Goal: Entertainment & Leisure: Consume media (video, audio)

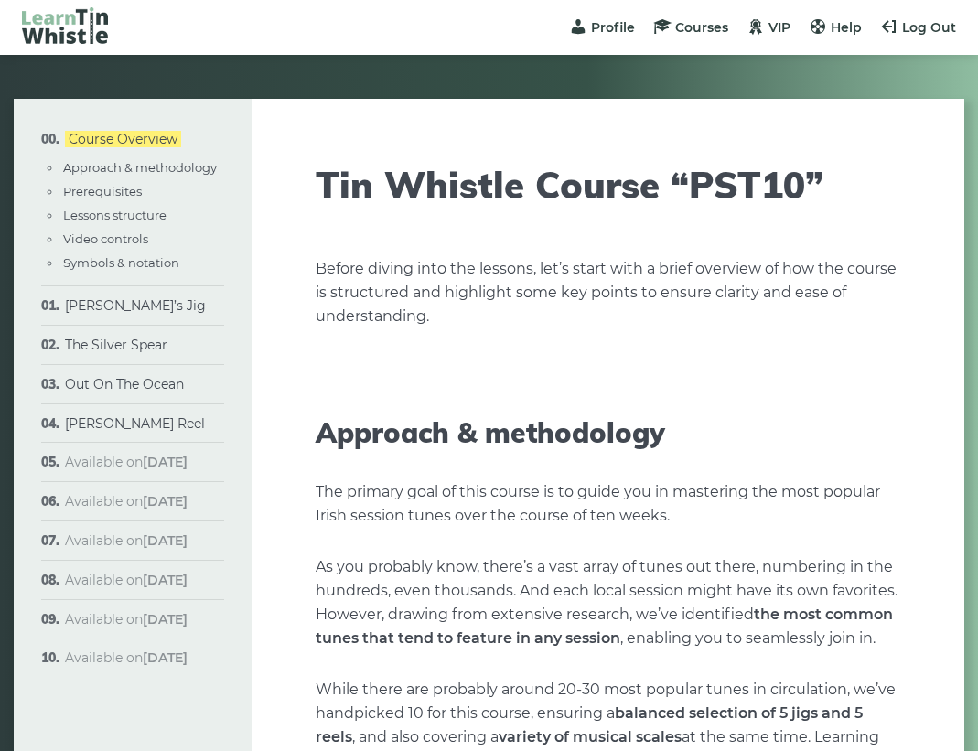
click at [165, 304] on li "Morisson’s Jig Sheet music Plain version Full version Varations" at bounding box center [132, 305] width 183 height 39
click at [152, 312] on link "[PERSON_NAME]’s Jig" at bounding box center [135, 305] width 141 height 16
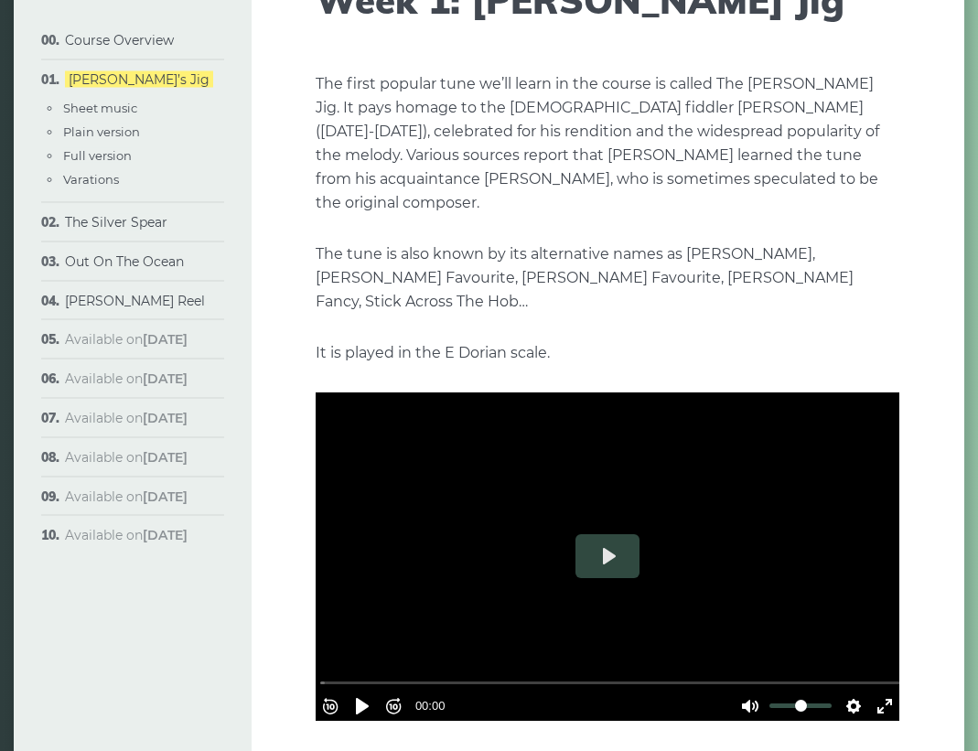
scroll to position [186, 0]
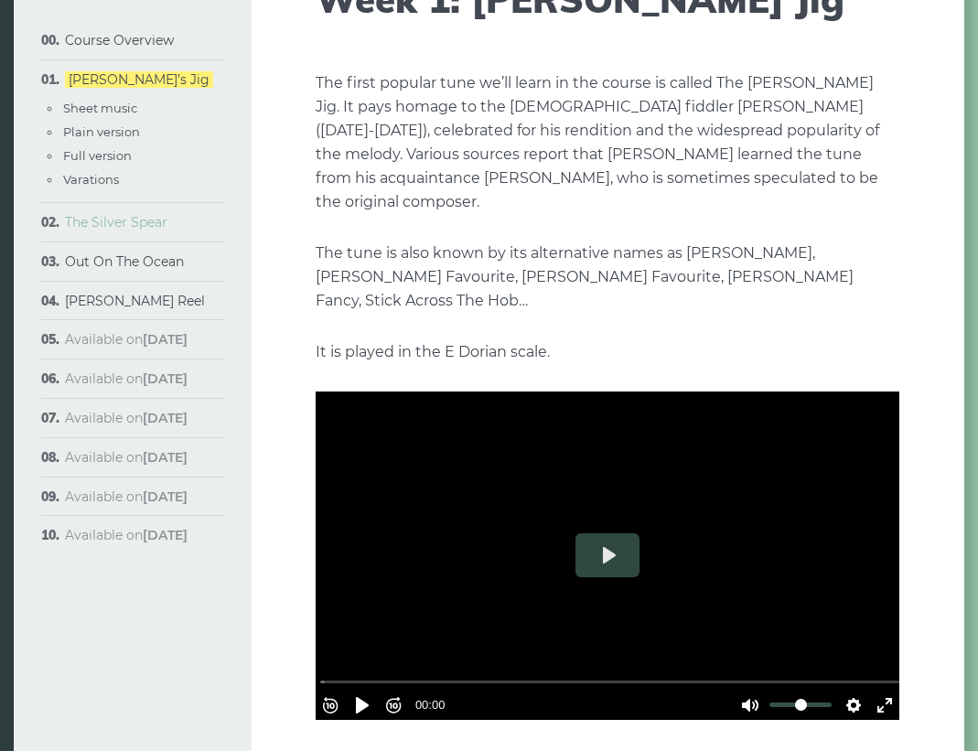
click at [144, 228] on link "The Silver Spear" at bounding box center [116, 222] width 102 height 16
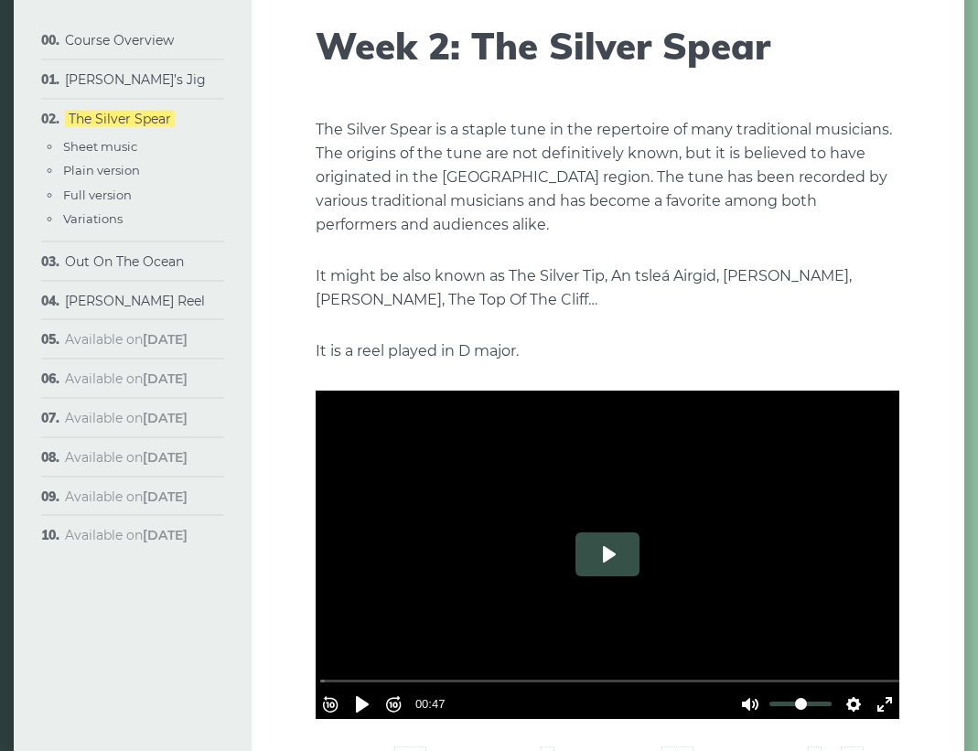
click at [609, 558] on button "Play" at bounding box center [608, 555] width 64 height 44
type input "***"
click at [183, 258] on link "Out On The Ocean" at bounding box center [124, 261] width 119 height 16
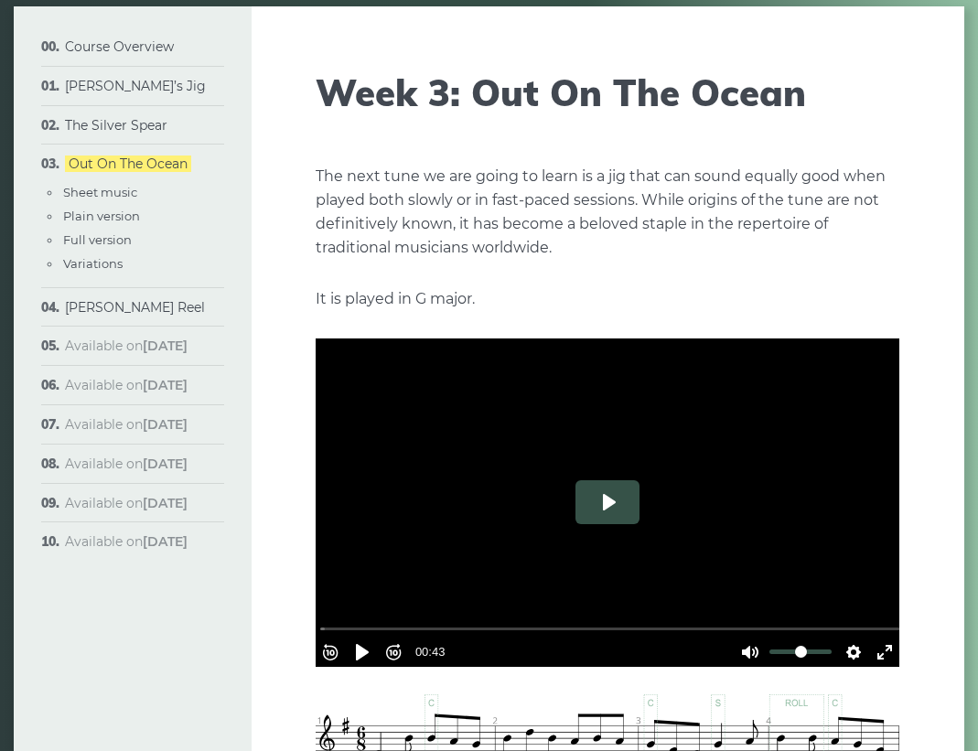
click at [607, 511] on button "Play" at bounding box center [608, 503] width 64 height 44
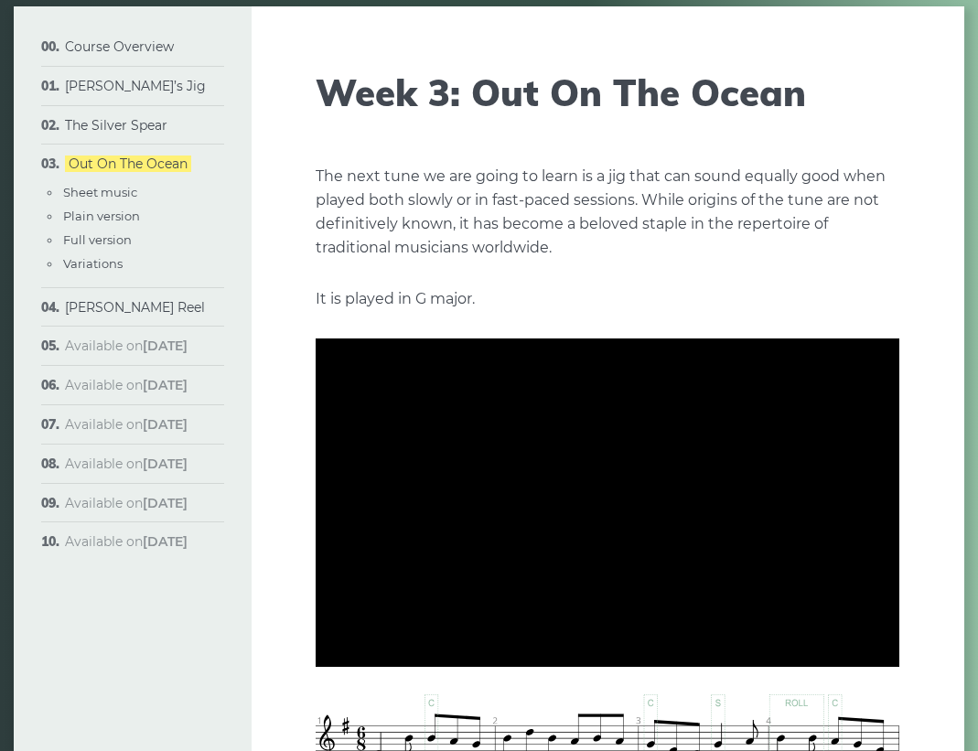
type input "***"
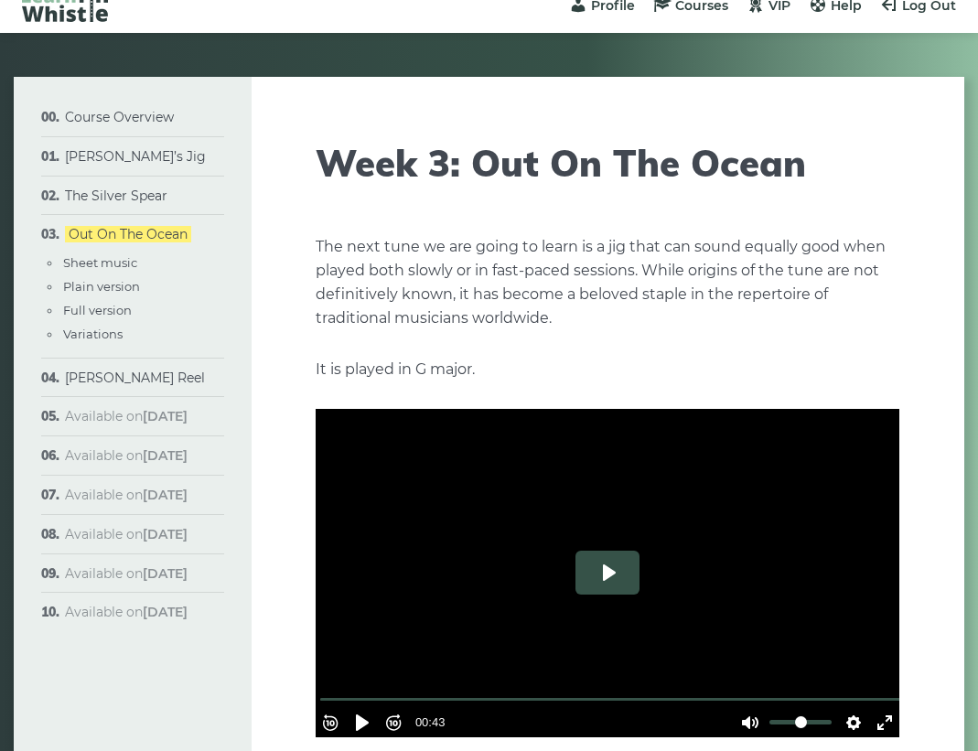
scroll to position [0, 0]
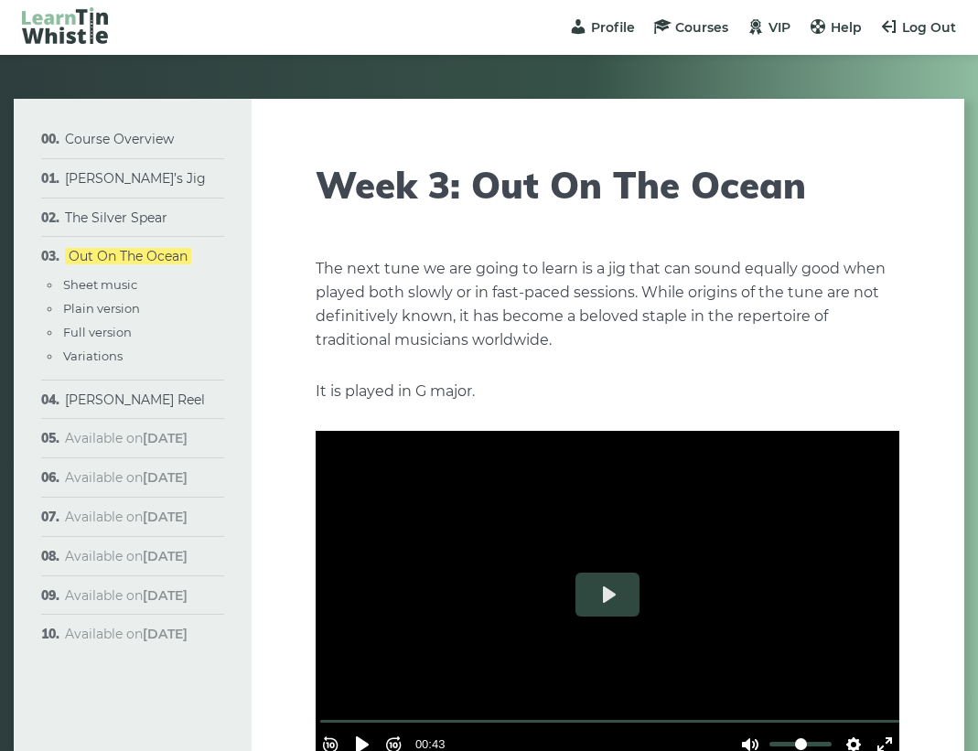
click at [167, 178] on li "Morisson’s Jig Sheet music Plain version Full version Varations" at bounding box center [132, 178] width 183 height 39
click at [97, 177] on link "[PERSON_NAME]’s Jig" at bounding box center [135, 178] width 141 height 16
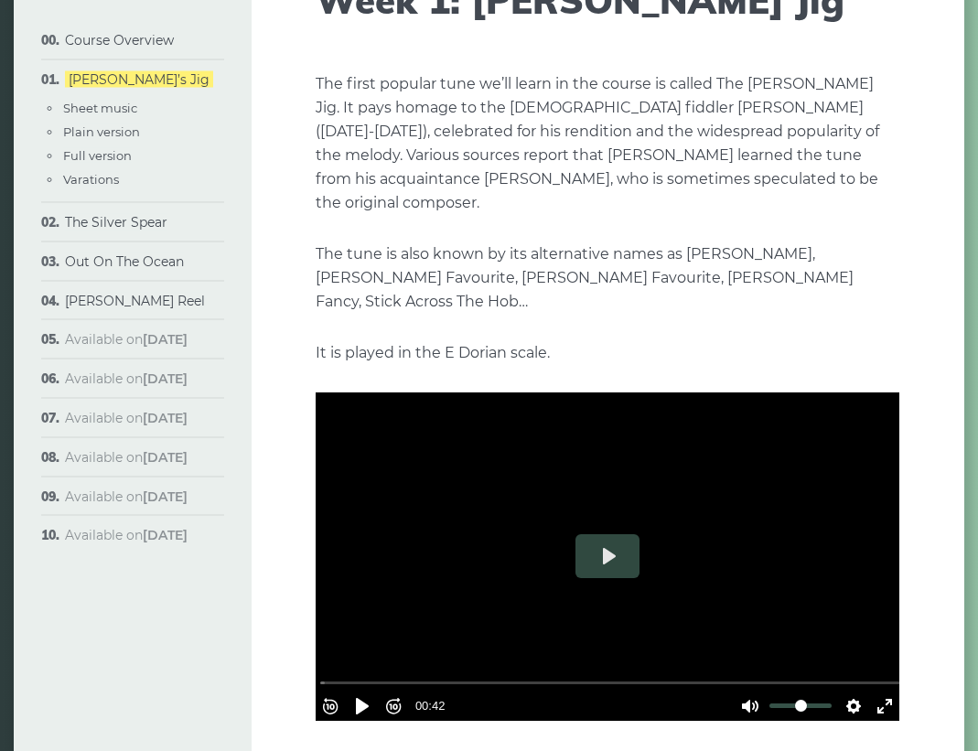
scroll to position [188, 0]
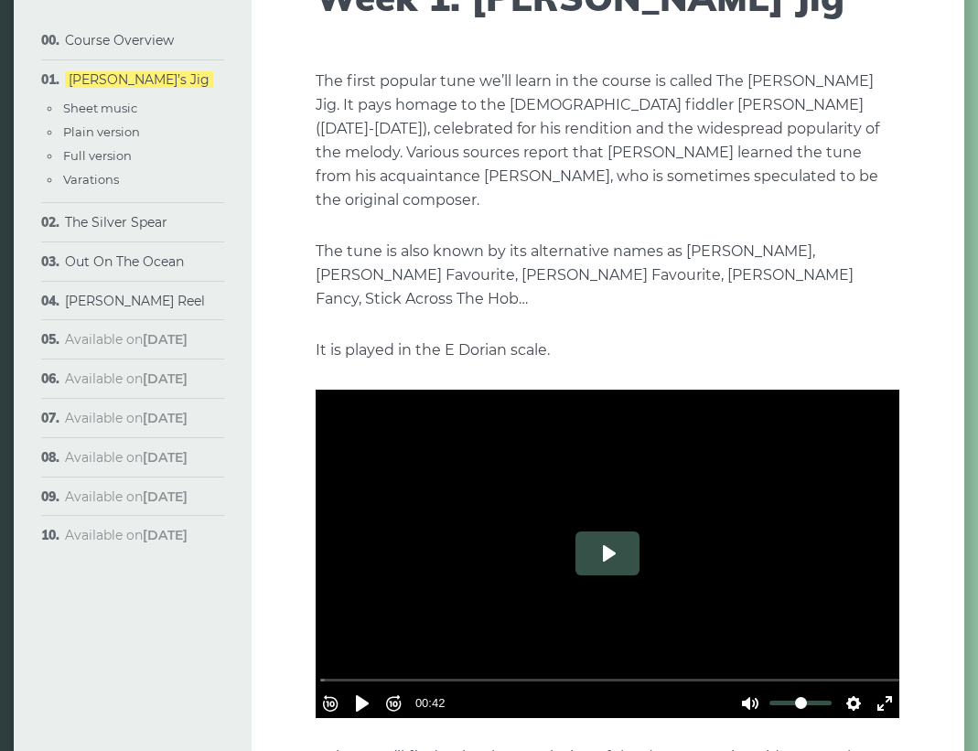
click at [621, 539] on button "Play" at bounding box center [608, 554] width 64 height 44
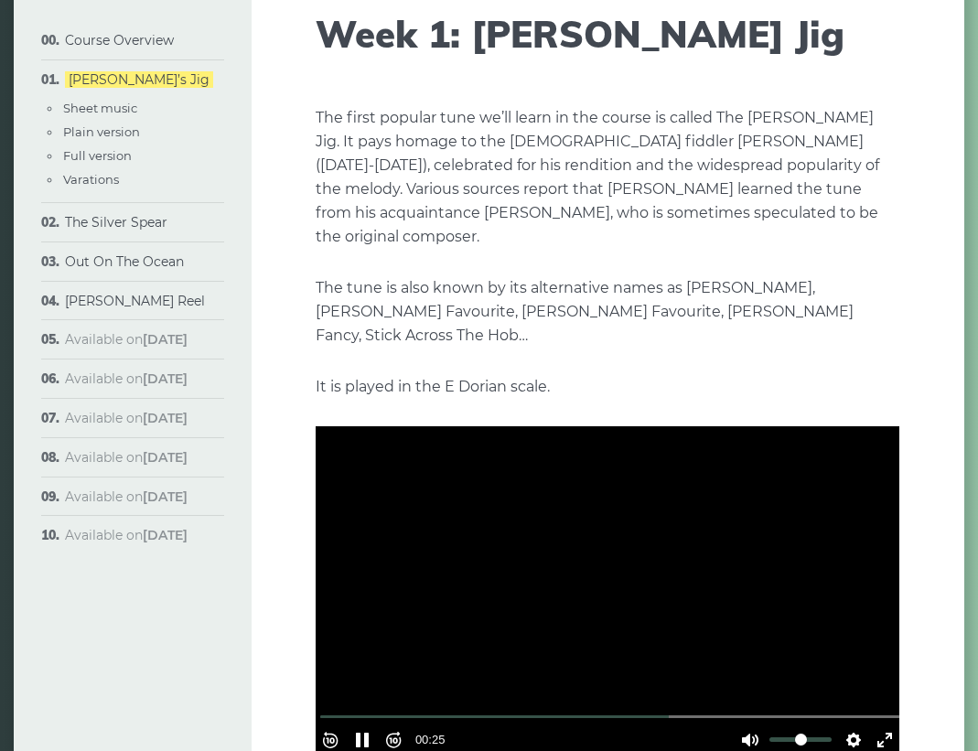
scroll to position [145, 0]
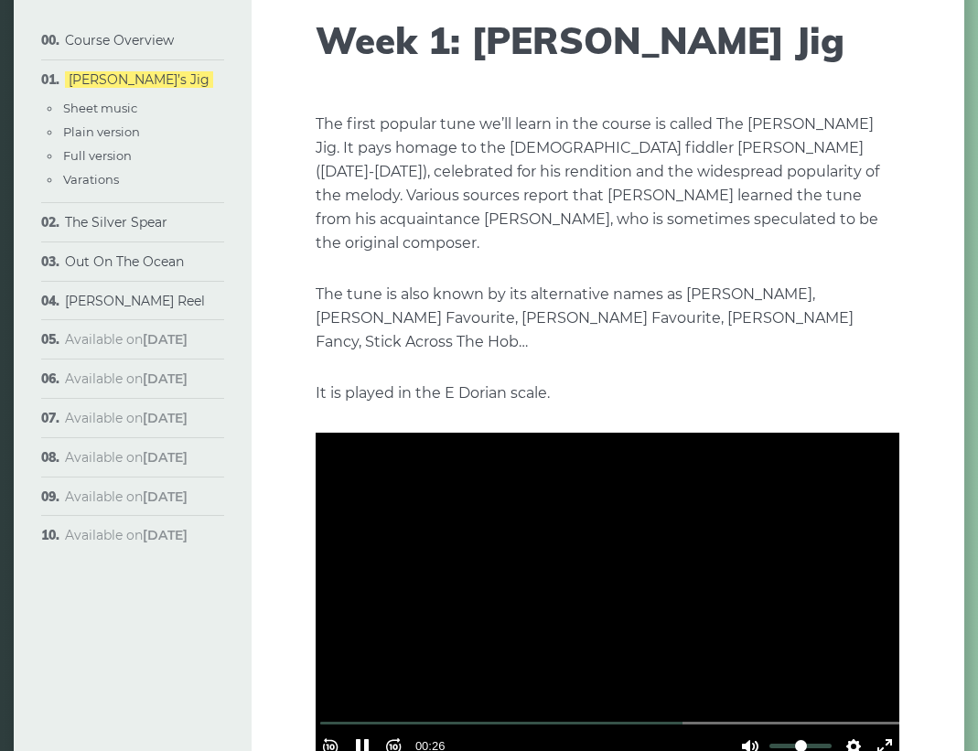
click at [657, 565] on div at bounding box center [608, 597] width 584 height 329
click at [372, 732] on button "Pause Play" at bounding box center [362, 746] width 29 height 29
type input "*****"
